Goal: Ask a question

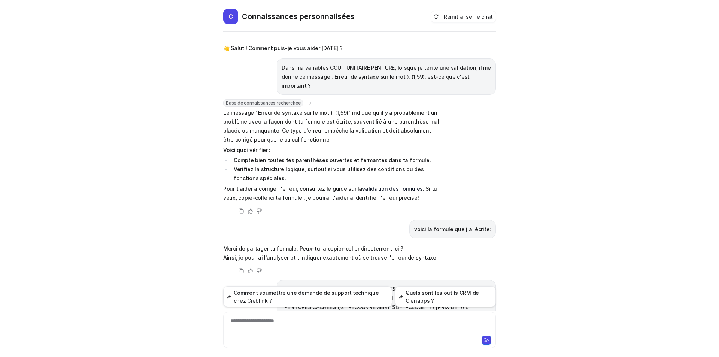
scroll to position [951, 0]
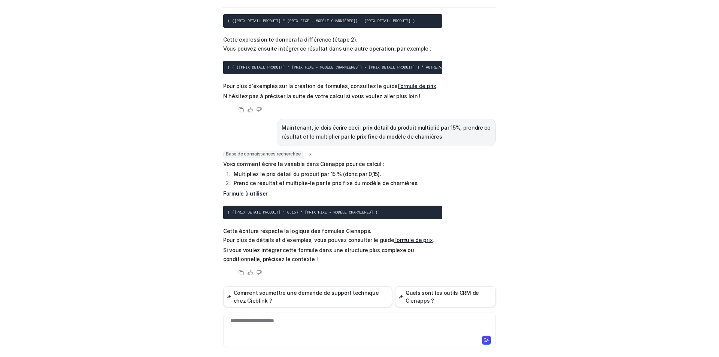
click at [344, 320] on div "**********" at bounding box center [359, 325] width 269 height 17
drag, startPoint x: 337, startPoint y: 324, endPoint x: 181, endPoint y: 329, distance: 155.9
click at [181, 329] on div "C Connaissances personnalisées Réinitialiser le chat 👋 Salut ! Comment puis-je …" at bounding box center [359, 178] width 719 height 357
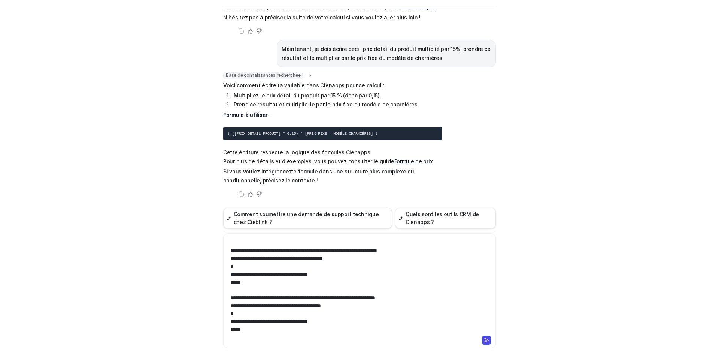
scroll to position [0, 0]
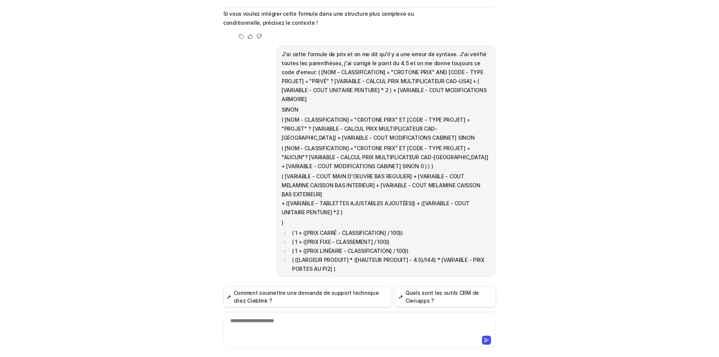
scroll to position [1195, 0]
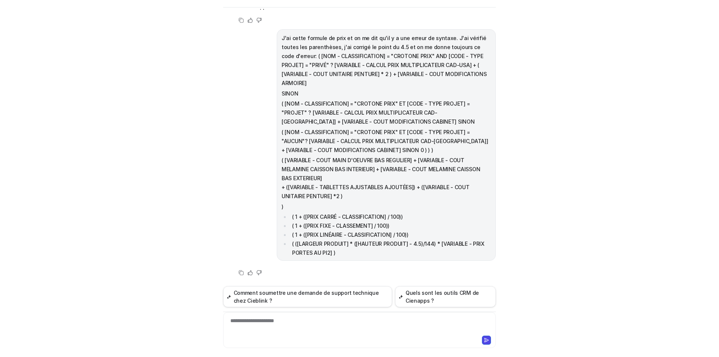
click at [447, 199] on p "( [VARIABLE - COUT MAIN D'OEUVRE BAS REGULIER] + [VARIABLE - COUT MELAMINE CAIS…" at bounding box center [386, 178] width 209 height 45
click at [483, 57] on font "J'ai cette formule de prix et on me dit qu'il y a une erreur de syntaxe. J'ai v…" at bounding box center [384, 60] width 205 height 51
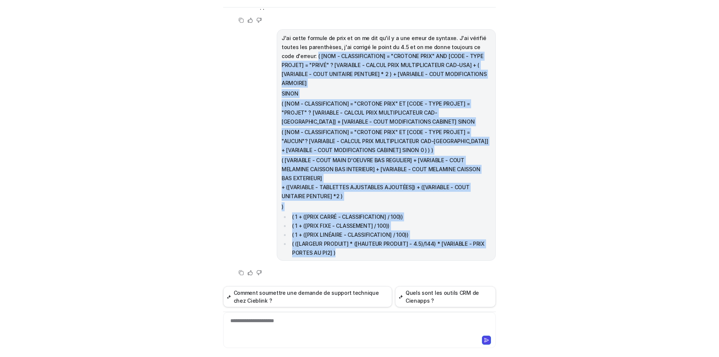
drag, startPoint x: 483, startPoint y: 57, endPoint x: 434, endPoint y: 224, distance: 174.8
click at [485, 251] on span "J'ai cette formule de prix et on me dit qu'il y a une erreur de syntaxe. J'ai v…" at bounding box center [386, 146] width 209 height 224
copy span "( [LOR - IPSUMDOLORSITA] = "CONSECT ADIP" ELI [SEDD - EIUS TEMPOR] = "INCID" ? …"
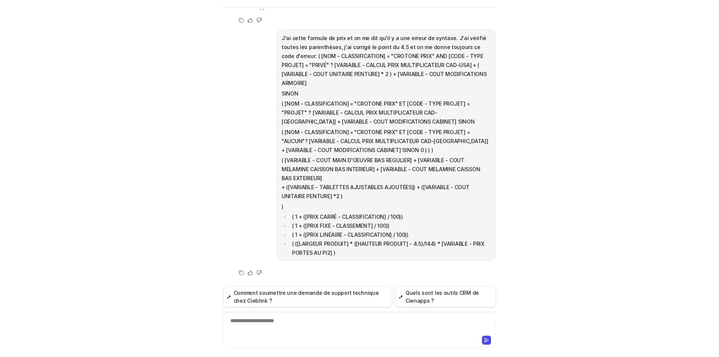
click at [304, 325] on div "**********" at bounding box center [359, 325] width 269 height 17
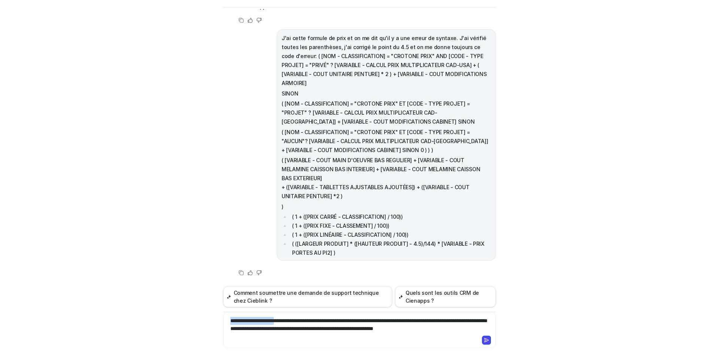
scroll to position [76, 0]
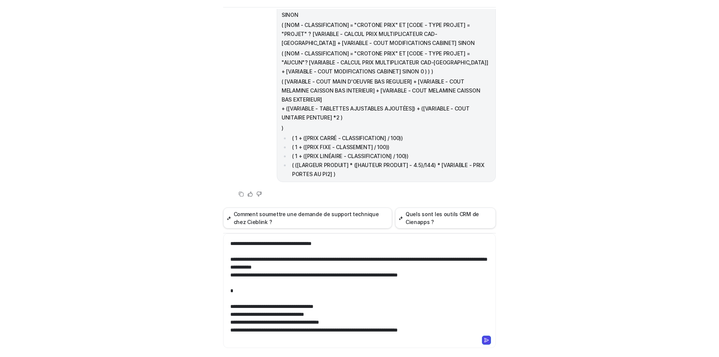
click at [484, 339] on icon at bounding box center [486, 340] width 5 height 5
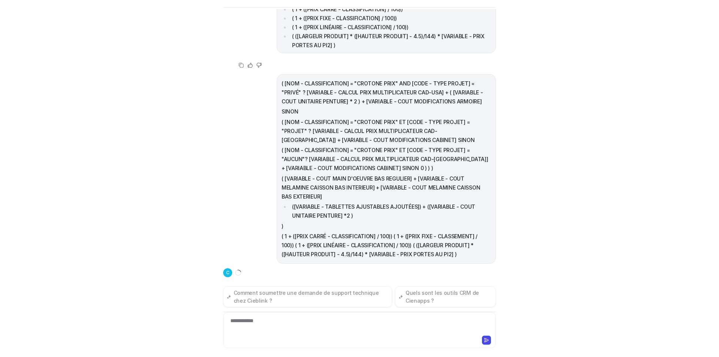
scroll to position [1405, 0]
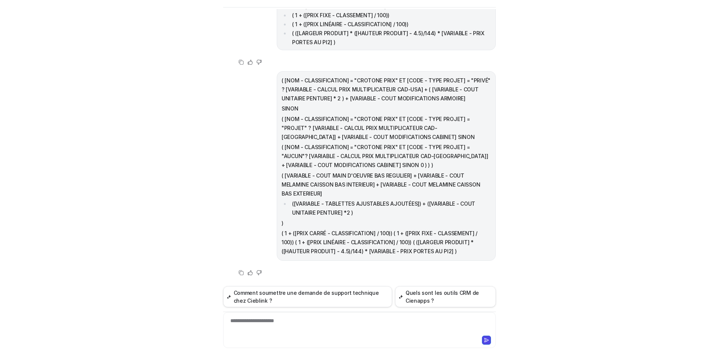
click at [457, 317] on div "**********" at bounding box center [359, 330] width 273 height 36
drag, startPoint x: 361, startPoint y: 319, endPoint x: 166, endPoint y: 329, distance: 195.4
click at [160, 327] on div "C Connaissances personnalisées Réinitialiser le chat 👋 Salut ! Comment puis-je …" at bounding box center [359, 178] width 719 height 357
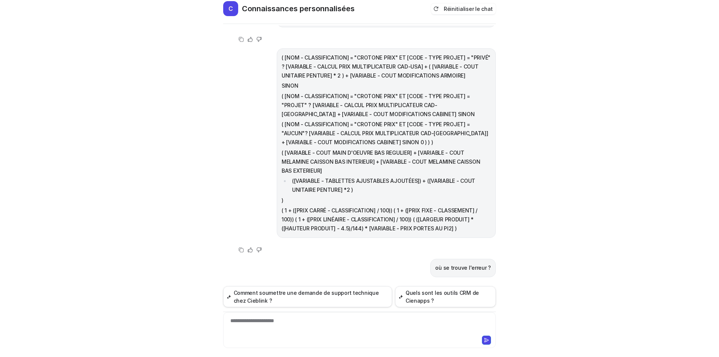
scroll to position [0, 0]
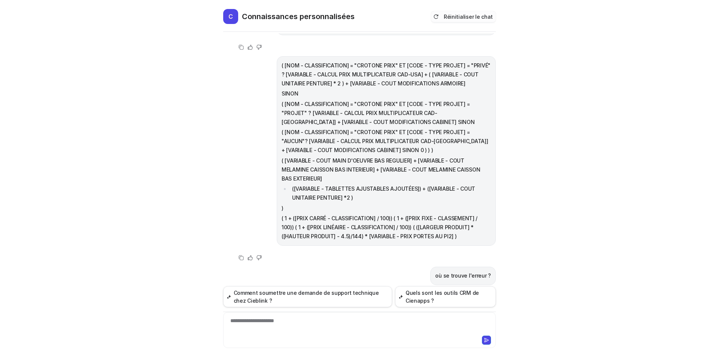
click at [467, 14] on font "Réinitialiser le chat" at bounding box center [468, 16] width 49 height 6
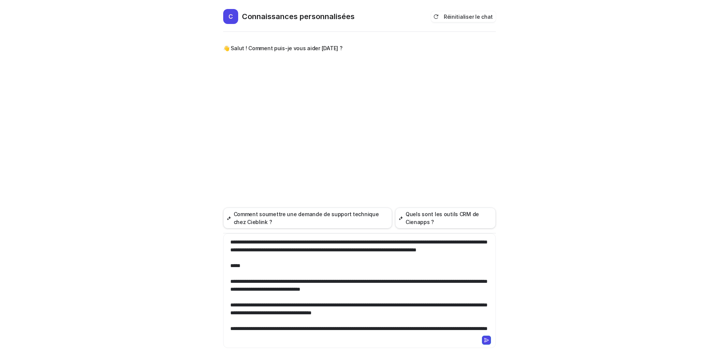
click at [292, 243] on font at bounding box center [358, 320] width 257 height 163
click at [294, 243] on font at bounding box center [358, 320] width 257 height 163
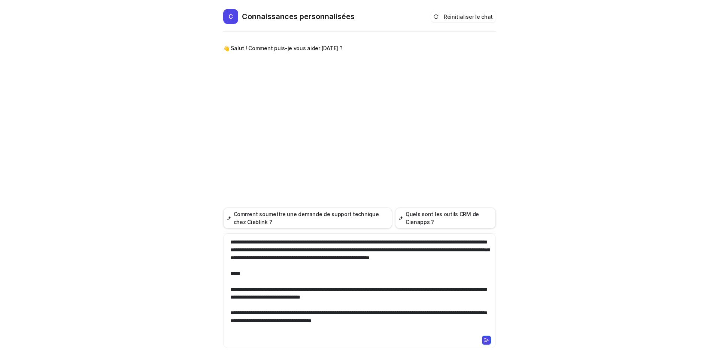
click at [322, 242] on font at bounding box center [359, 324] width 259 height 170
click at [430, 244] on font at bounding box center [359, 324] width 259 height 170
click at [277, 250] on font at bounding box center [359, 324] width 259 height 170
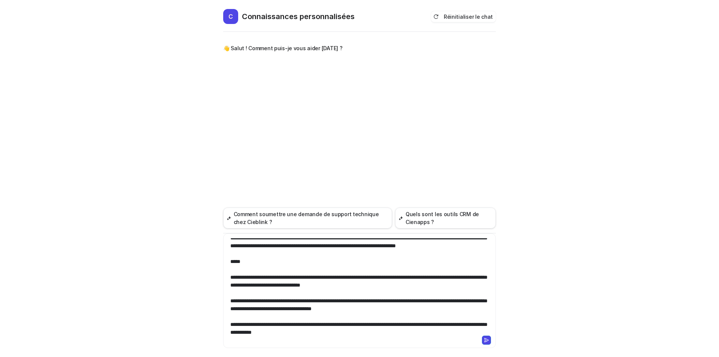
scroll to position [93, 0]
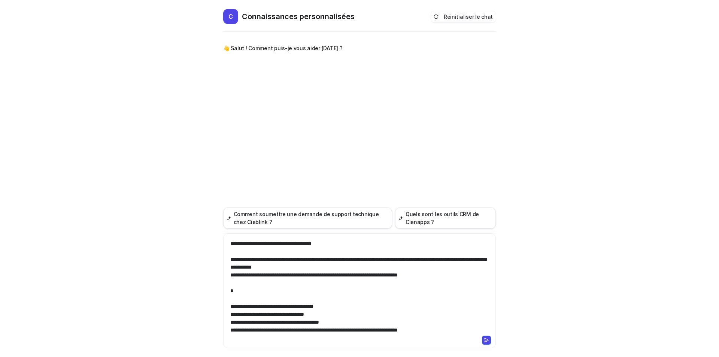
click at [475, 330] on div at bounding box center [359, 286] width 269 height 96
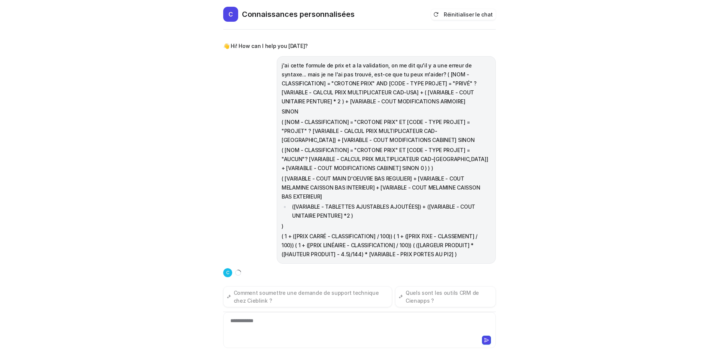
scroll to position [5, 0]
